Goal: Obtain resource: Obtain resource

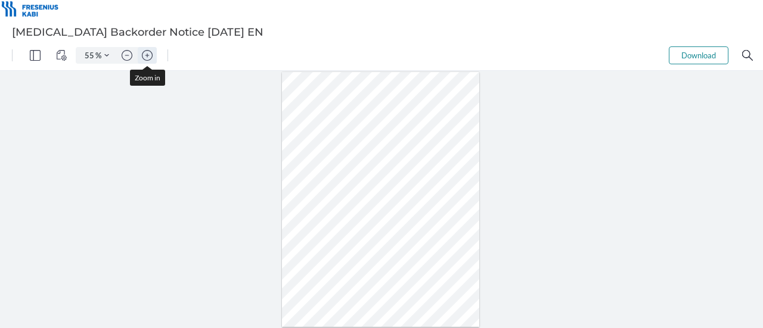
click at [141, 52] on button "Zoom in" at bounding box center [147, 55] width 19 height 17
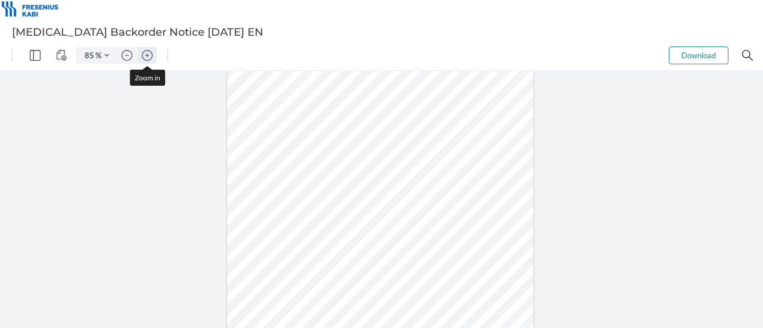
type input "110"
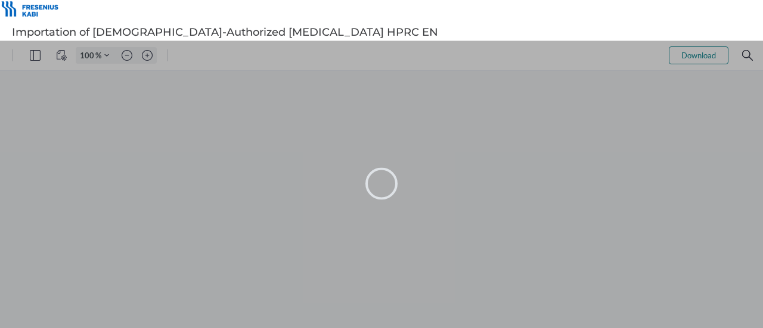
type input "55"
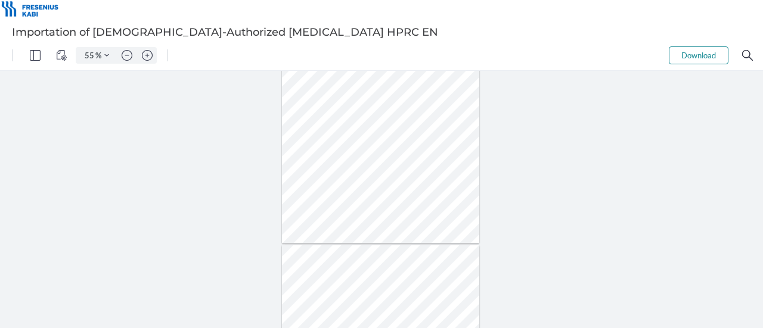
scroll to position [119, 0]
type input "6"
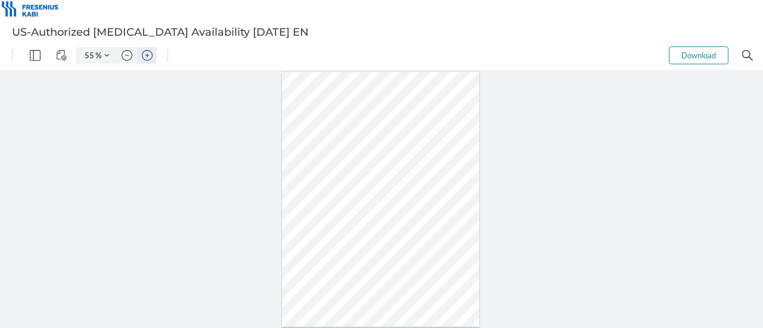
click at [143, 57] on img "Zoom in" at bounding box center [147, 55] width 11 height 11
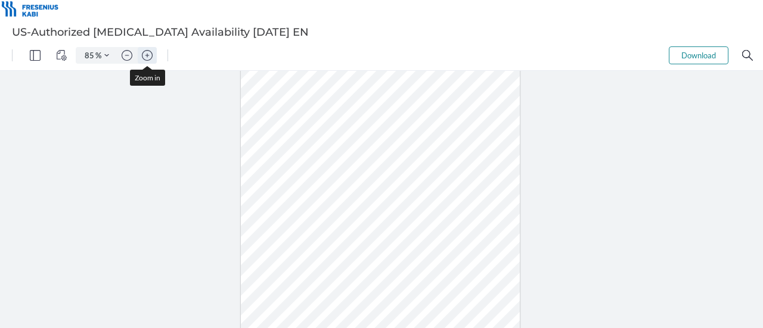
click at [143, 57] on img "Zoom in" at bounding box center [147, 55] width 11 height 11
type input "135"
